Goal: Transaction & Acquisition: Purchase product/service

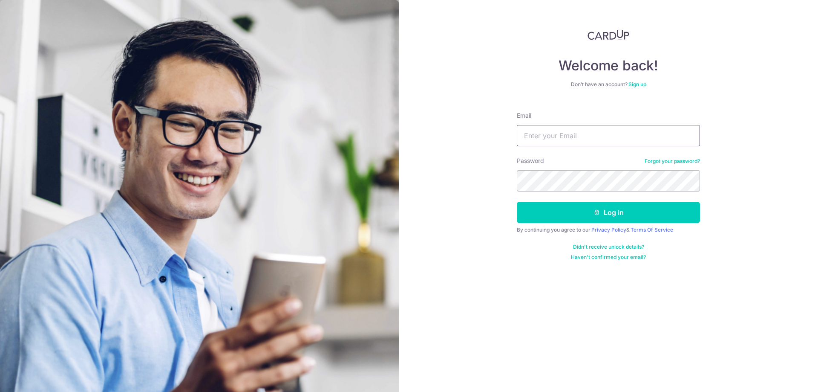
click at [538, 142] on input "Email" at bounding box center [608, 135] width 183 height 21
paste input "garytan329@hotmail.com"
type input "garytan329@hotmail.com"
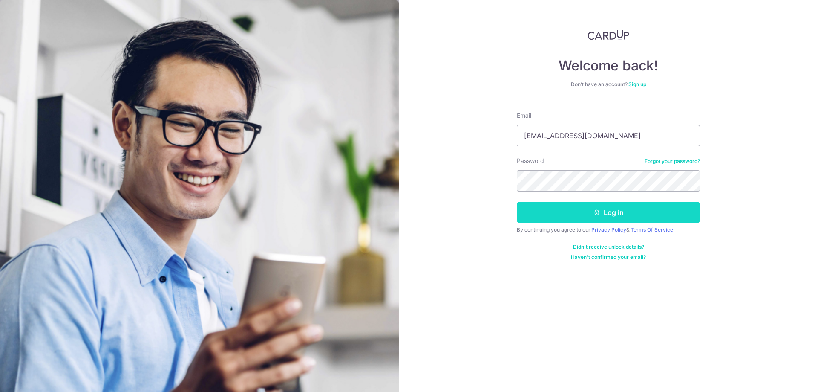
click at [557, 209] on button "Log in" at bounding box center [608, 212] width 183 height 21
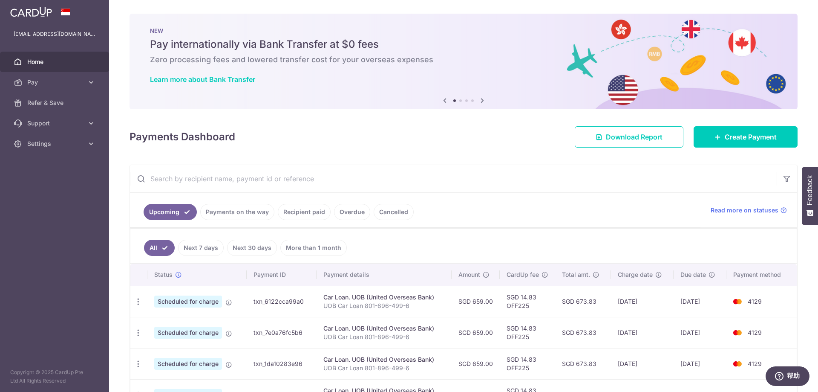
click at [301, 211] on link "Recipient paid" at bounding box center [304, 212] width 53 height 16
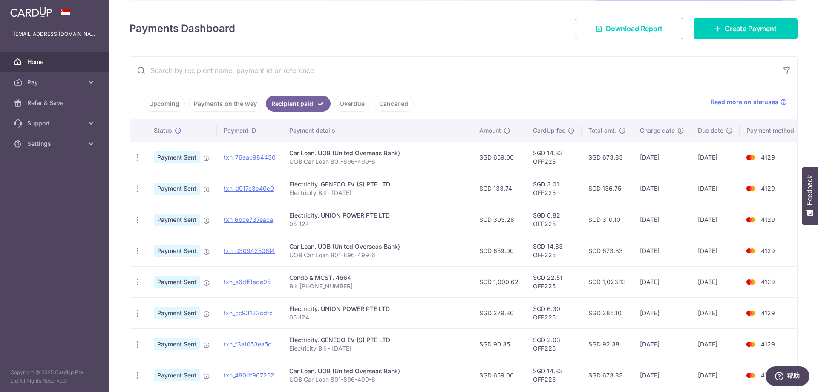
scroll to position [128, 0]
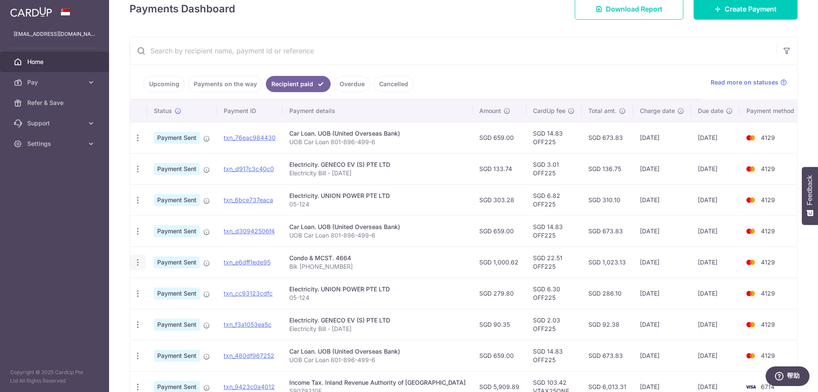
click at [141, 264] on icon "button" at bounding box center [137, 262] width 9 height 9
click at [181, 281] on span "PDF Receipt" at bounding box center [183, 285] width 58 height 9
click at [725, 9] on span "Create Payment" at bounding box center [751, 9] width 52 height 10
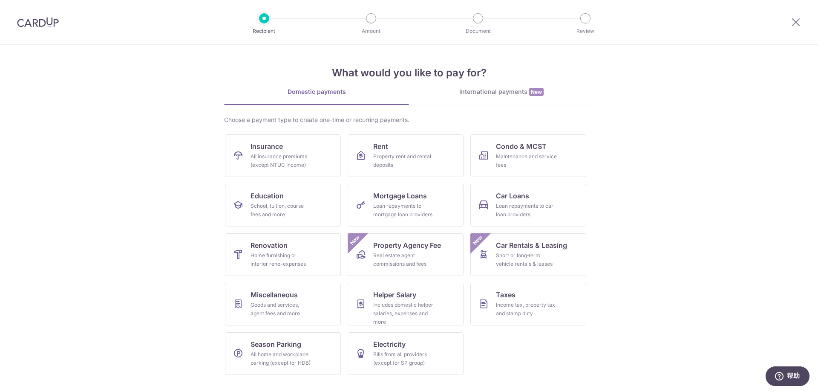
click at [179, 226] on section "What would you like to pay for? Domestic payments International payments New Ch…" at bounding box center [409, 218] width 818 height 347
click at [549, 167] on div "Maintenance and service fees" at bounding box center [526, 160] width 61 height 17
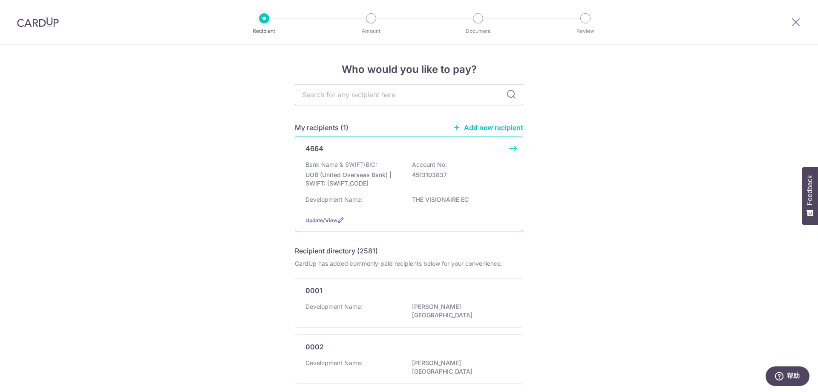
click at [373, 172] on p "UOB (United Overseas Bank) | SWIFT: UOVBSGSGXXX" at bounding box center [353, 179] width 95 height 17
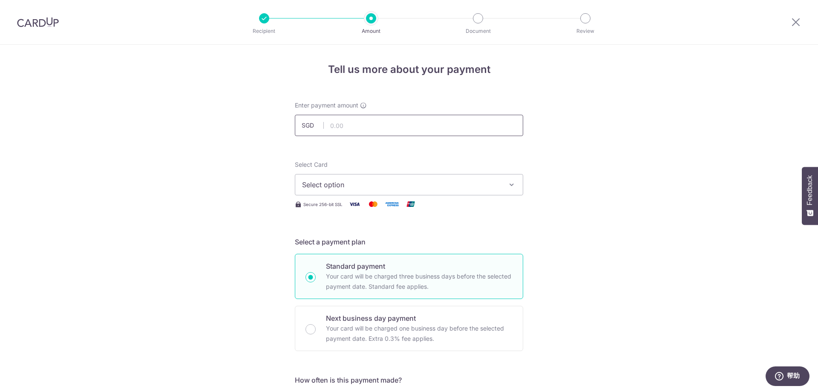
click at [410, 120] on input "text" at bounding box center [409, 125] width 228 height 21
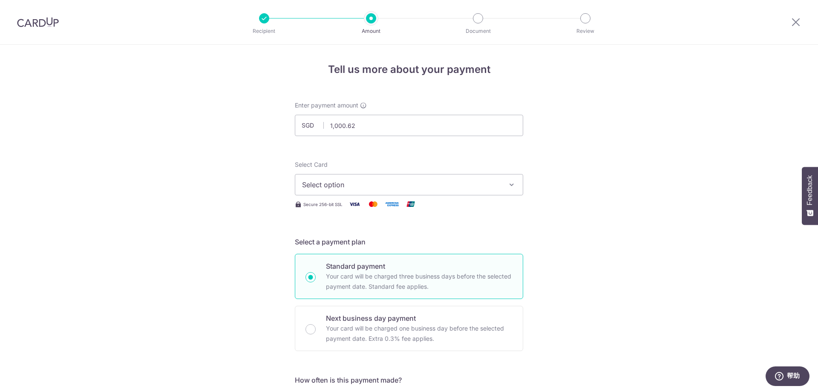
type input "1,000.62"
click at [481, 187] on span "Select option" at bounding box center [401, 184] width 199 height 10
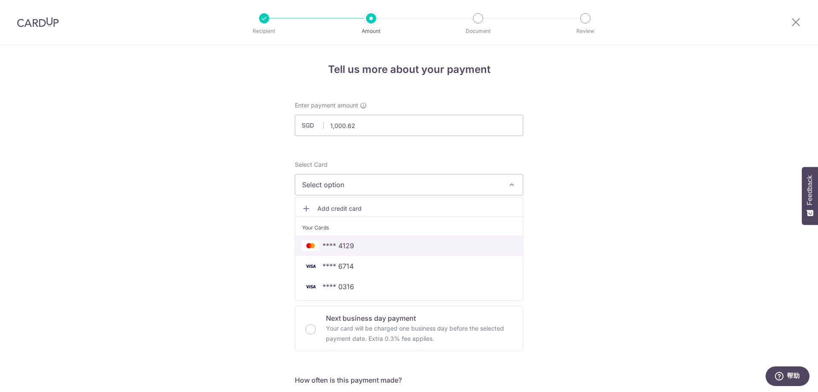
click at [409, 241] on span "**** 4129" at bounding box center [409, 245] width 214 height 10
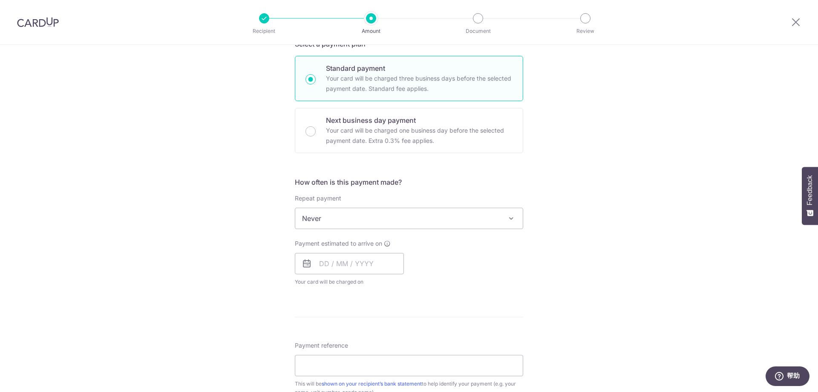
scroll to position [213, 0]
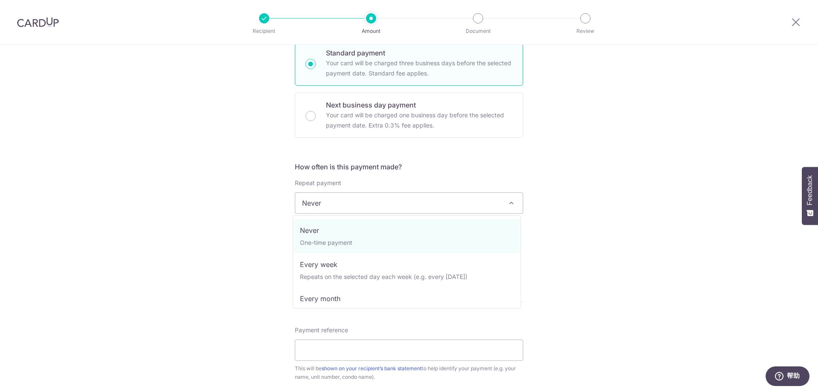
click at [504, 197] on span "Never" at bounding box center [409, 203] width 228 height 20
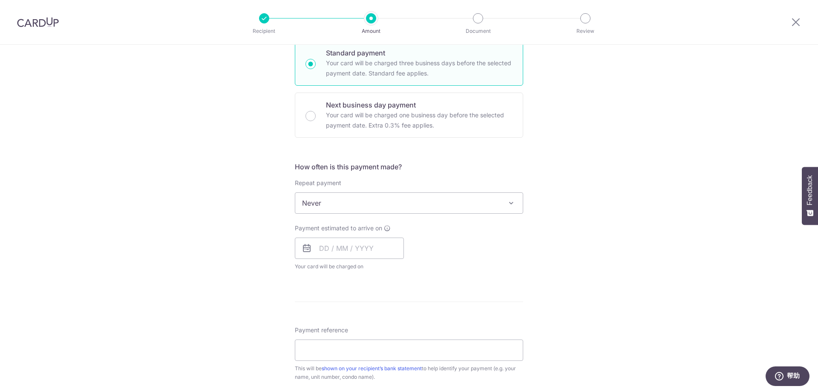
click at [504, 197] on span "Never" at bounding box center [409, 203] width 228 height 20
click at [343, 249] on input "text" at bounding box center [349, 247] width 109 height 21
click at [341, 322] on link "7" at bounding box center [347, 326] width 14 height 14
type input "[DATE]"
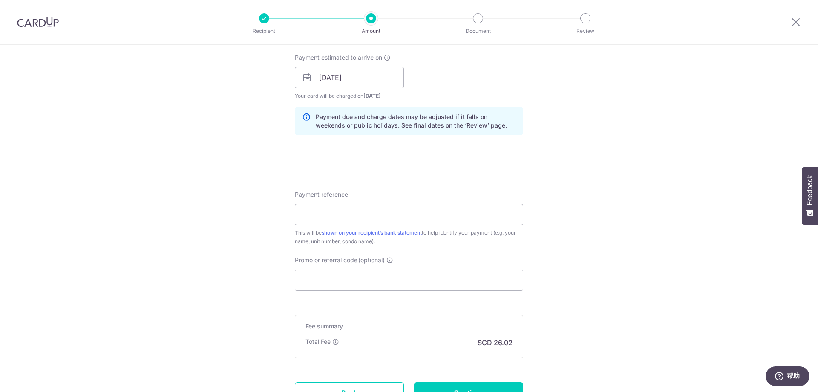
scroll to position [426, 0]
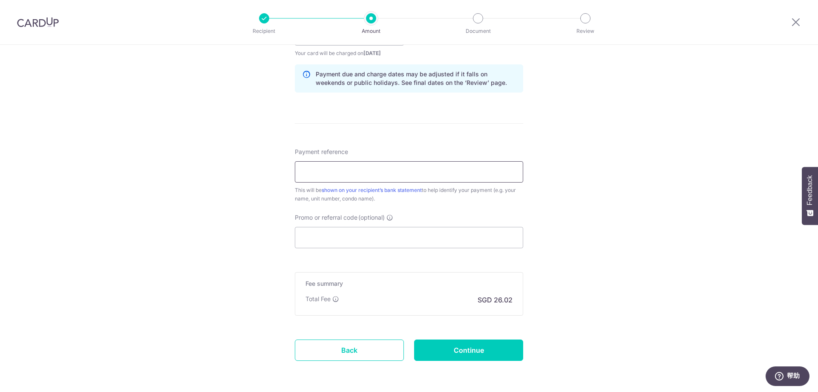
click at [346, 168] on input "Payment reference" at bounding box center [409, 171] width 228 height 21
paste input "Blk [PHONE_NUMBER]"
type input "Blk [PHONE_NUMBER]"
click at [396, 240] on input "Promo or referral code (optional)" at bounding box center [409, 237] width 228 height 21
paste input "OFF225"
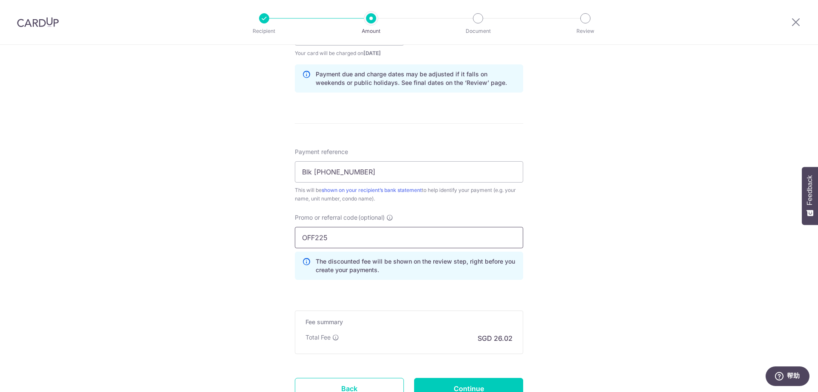
type input "OFF225"
click at [217, 189] on div "Tell us more about your payment Enter payment amount SGD 1,000.62 1000.62 Selec…" at bounding box center [409, 40] width 818 height 844
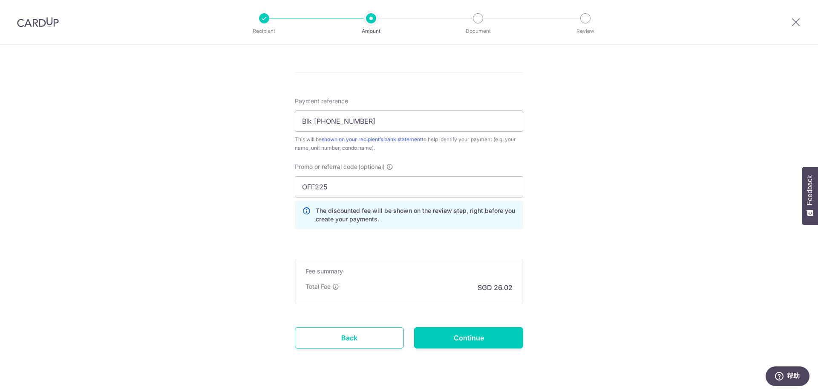
scroll to position [497, 0]
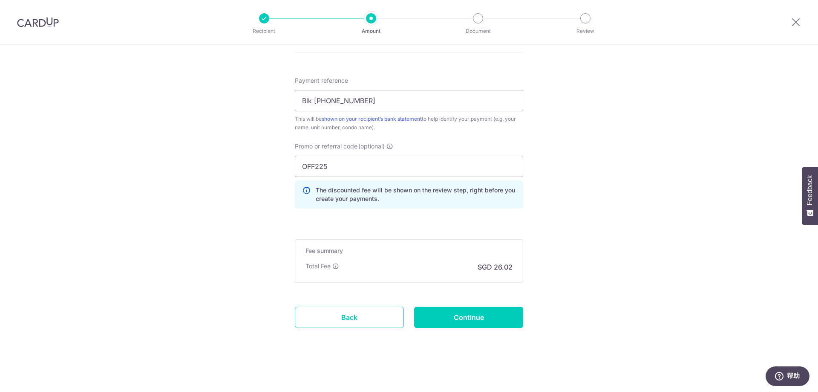
click at [474, 316] on input "Continue" at bounding box center [468, 316] width 109 height 21
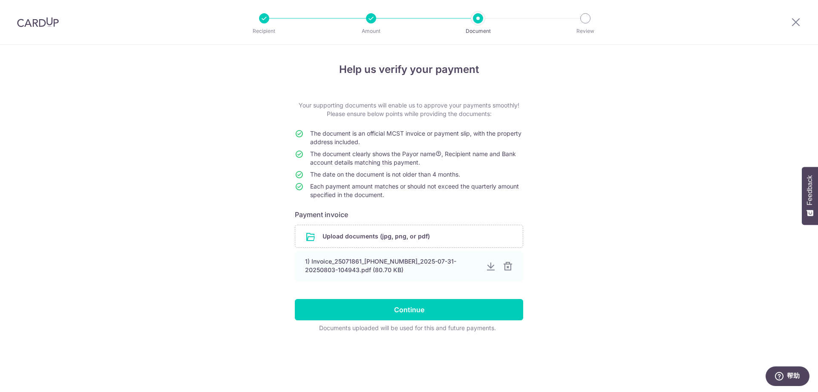
click at [46, 180] on div "Help us verify your payment Your supporting documents will enable us to approve…" at bounding box center [409, 218] width 818 height 347
click at [350, 230] on input "file" at bounding box center [409, 236] width 228 height 22
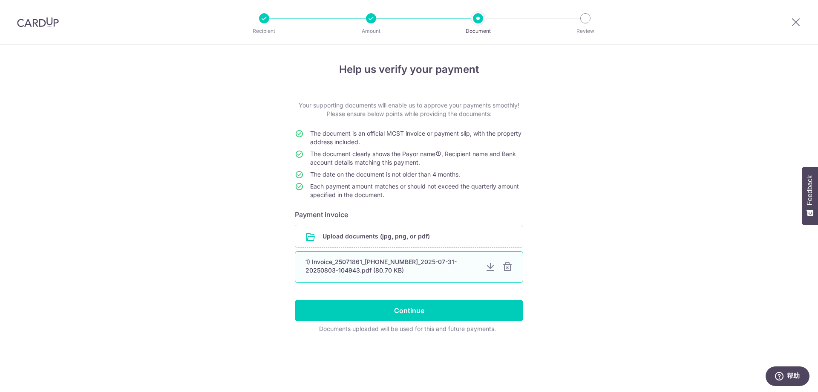
click at [507, 267] on div at bounding box center [508, 267] width 10 height 10
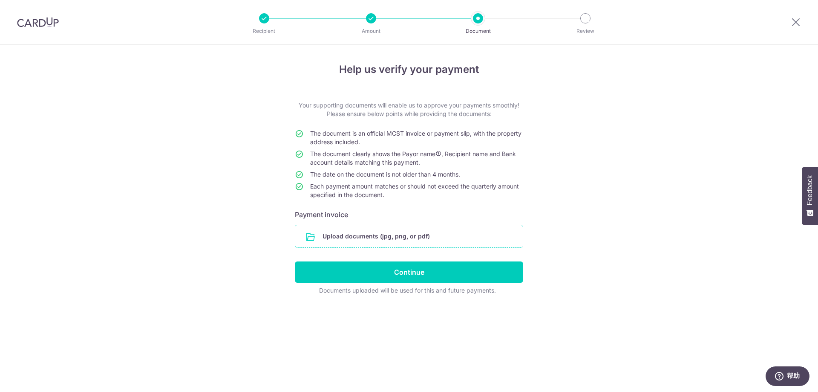
click at [440, 239] on input "file" at bounding box center [409, 236] width 228 height 22
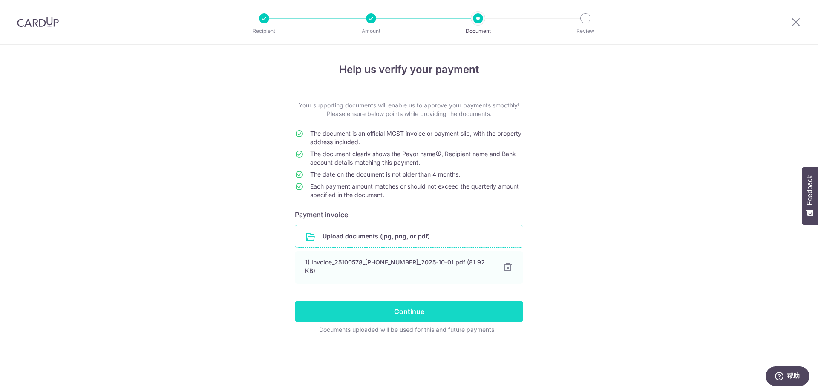
click at [356, 311] on input "Continue" at bounding box center [409, 311] width 228 height 21
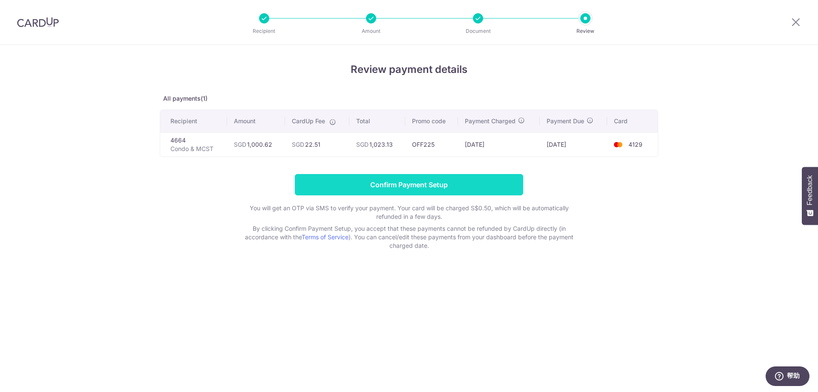
click at [385, 178] on input "Confirm Payment Setup" at bounding box center [409, 184] width 228 height 21
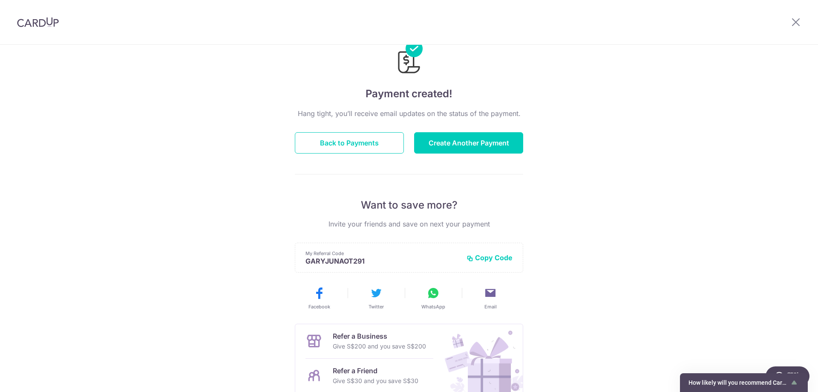
scroll to position [23, 0]
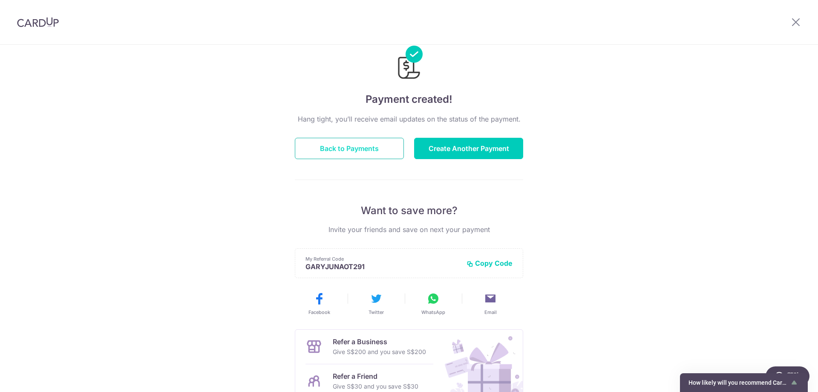
click at [383, 146] on button "Back to Payments" at bounding box center [349, 148] width 109 height 21
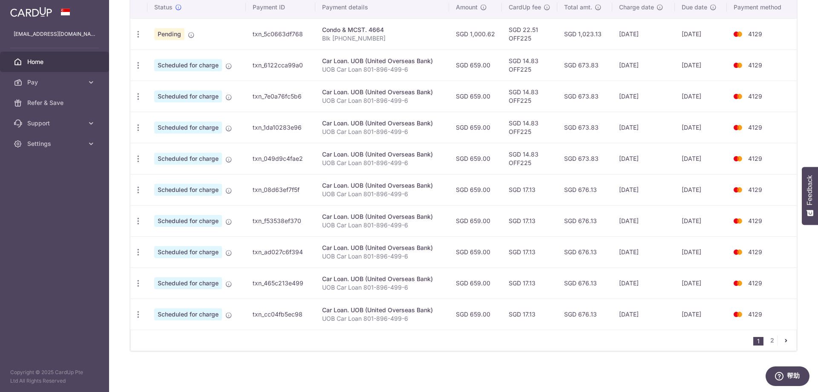
scroll to position [12, 0]
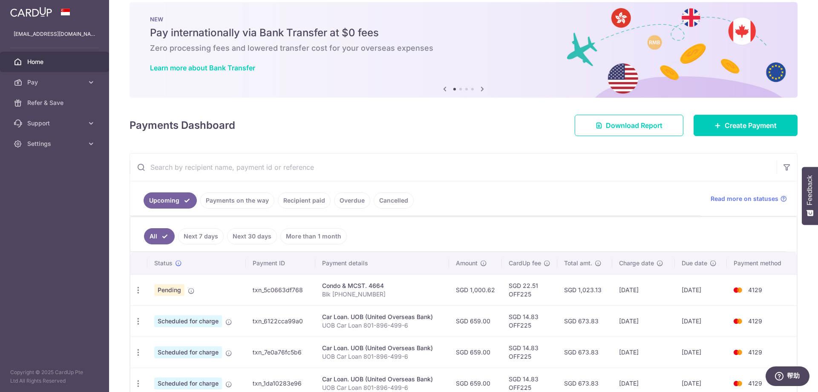
click at [48, 58] on span "Home" at bounding box center [55, 62] width 56 height 9
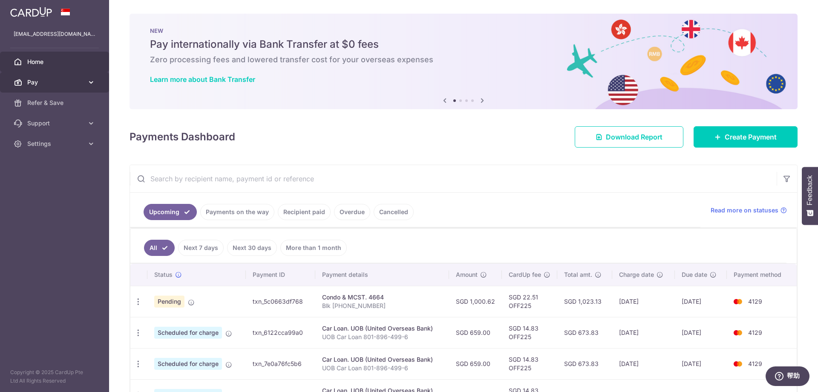
click at [78, 83] on span "Pay" at bounding box center [55, 82] width 56 height 9
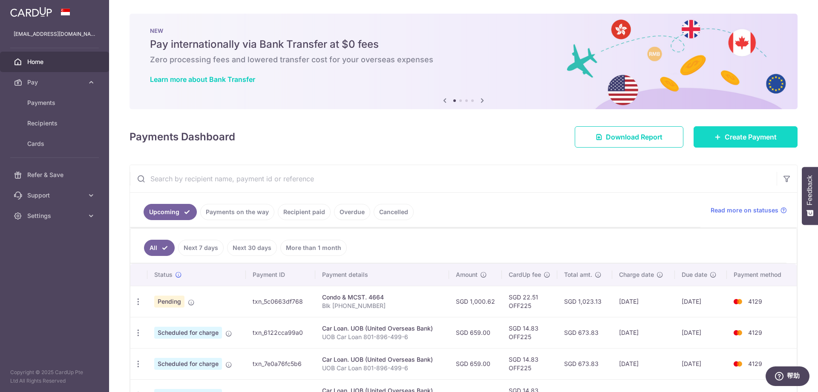
click at [697, 143] on link "Create Payment" at bounding box center [746, 136] width 104 height 21
